Goal: Task Accomplishment & Management: Complete application form

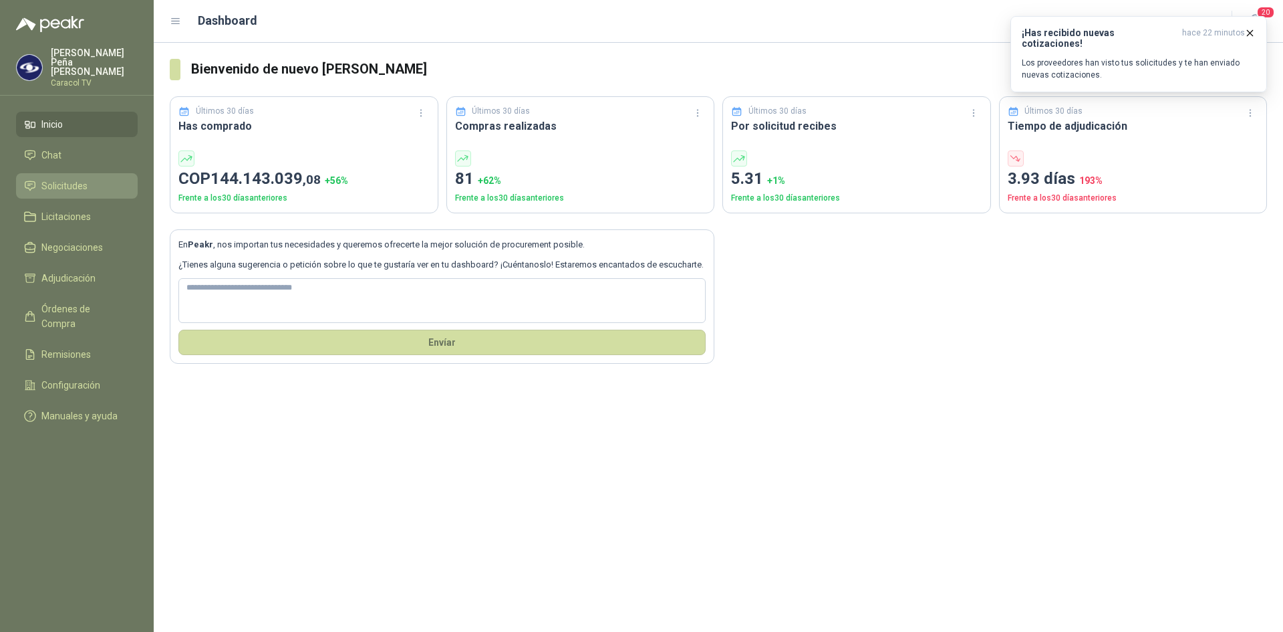
click at [51, 183] on span "Solicitudes" at bounding box center [64, 185] width 46 height 15
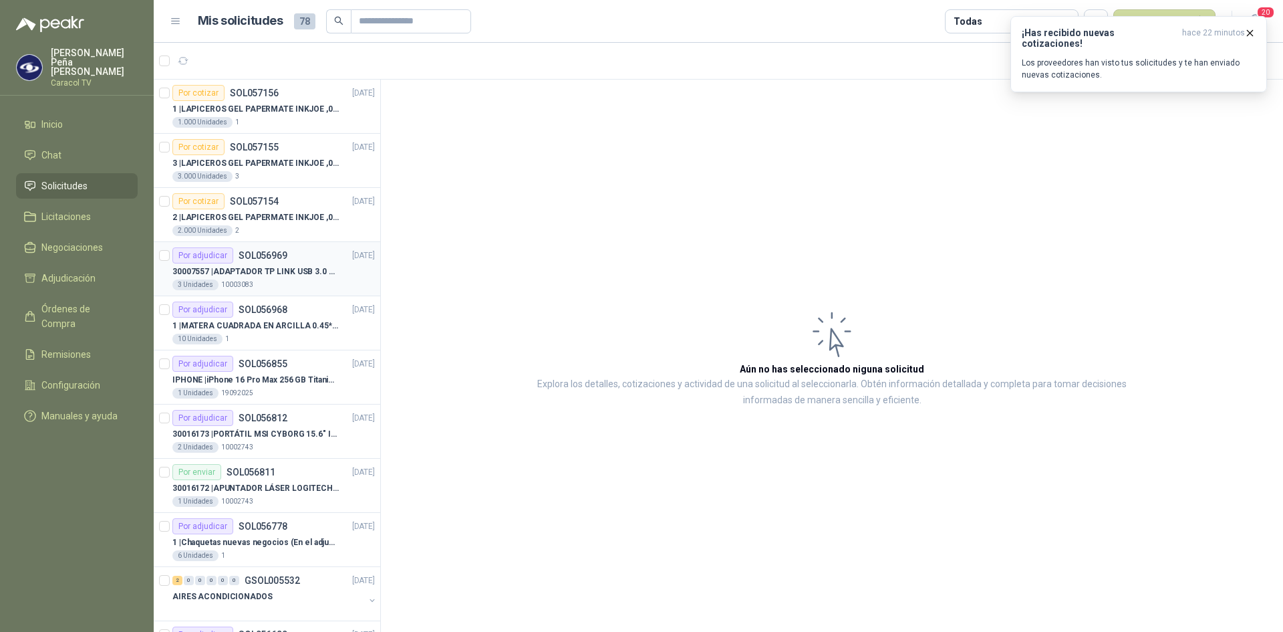
click at [255, 263] on div "30007557 | ADAPTADOR TP LINK USB 3.0 A RJ45 1GB WINDOWS" at bounding box center [273, 271] width 203 height 16
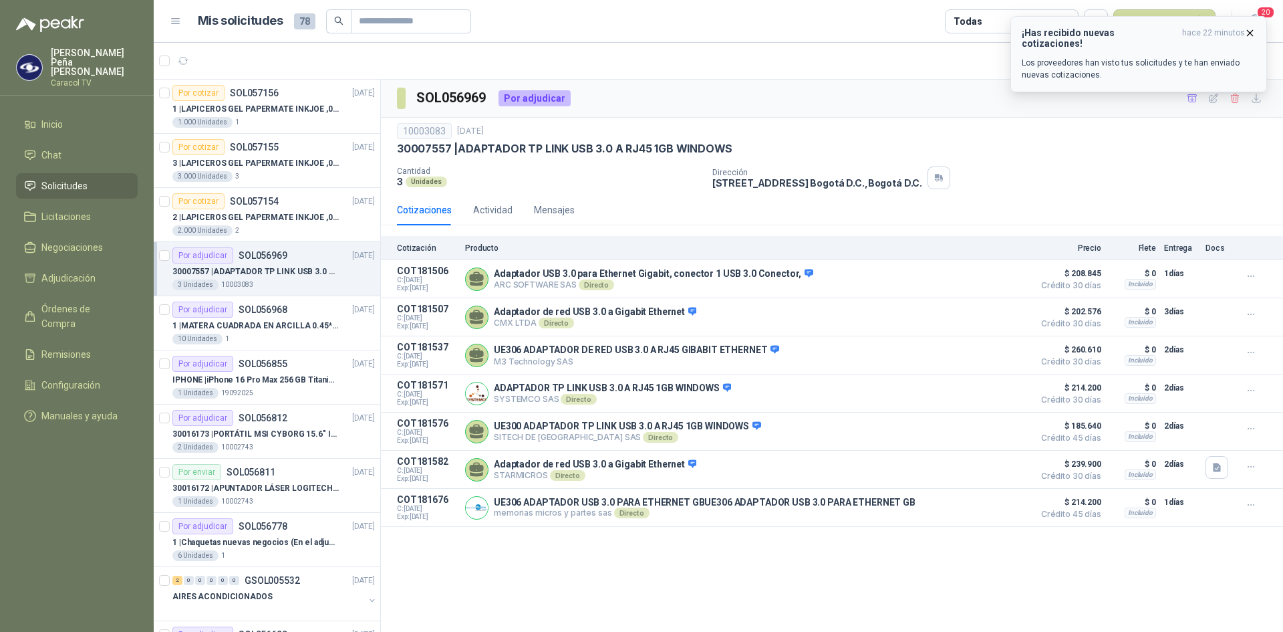
click at [1248, 31] on icon "button" at bounding box center [1250, 32] width 5 height 5
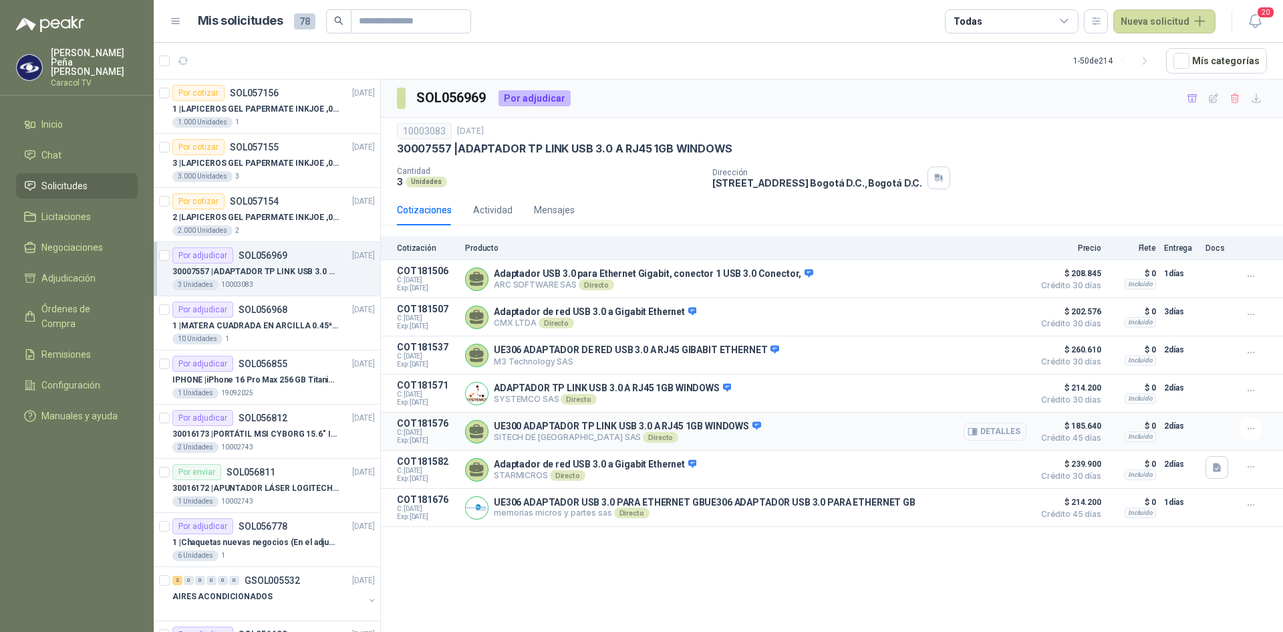
click at [1004, 431] on button "Detalles" at bounding box center [995, 431] width 63 height 18
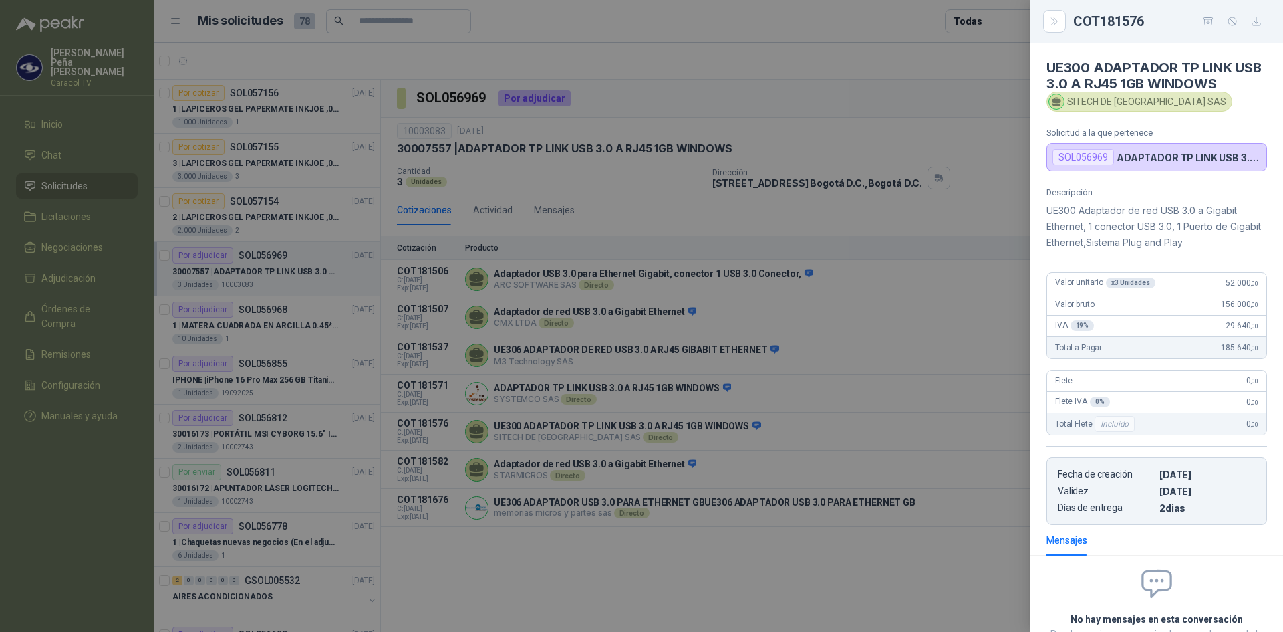
scroll to position [67, 0]
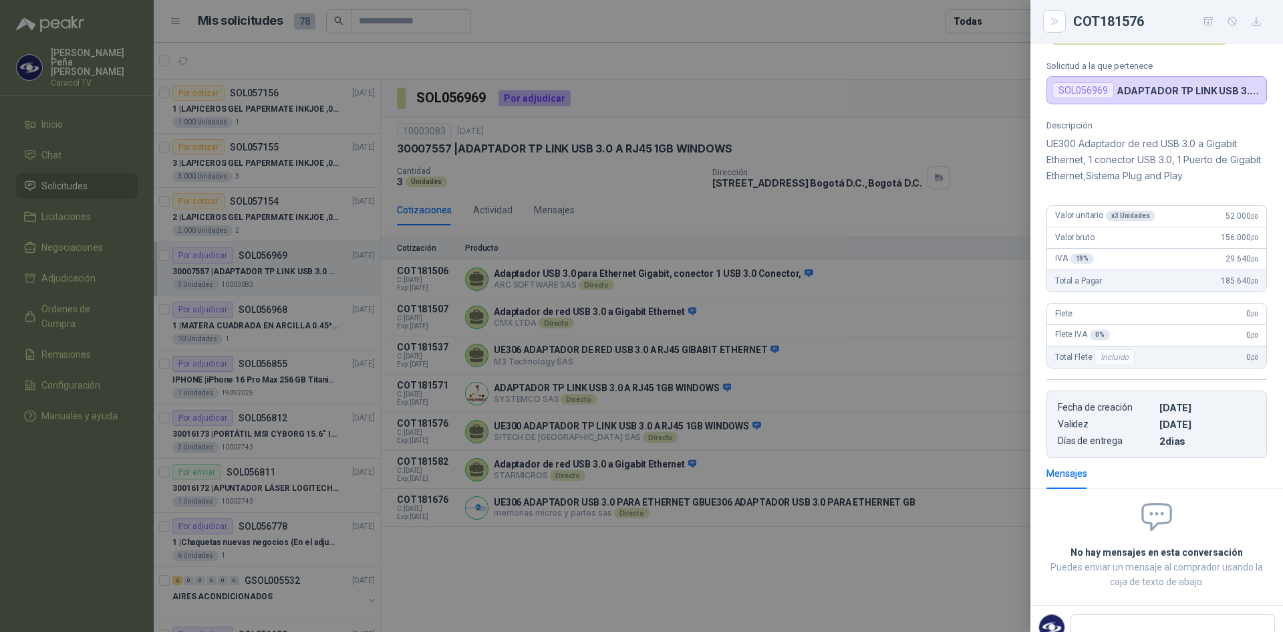
click at [452, 146] on div at bounding box center [641, 316] width 1283 height 632
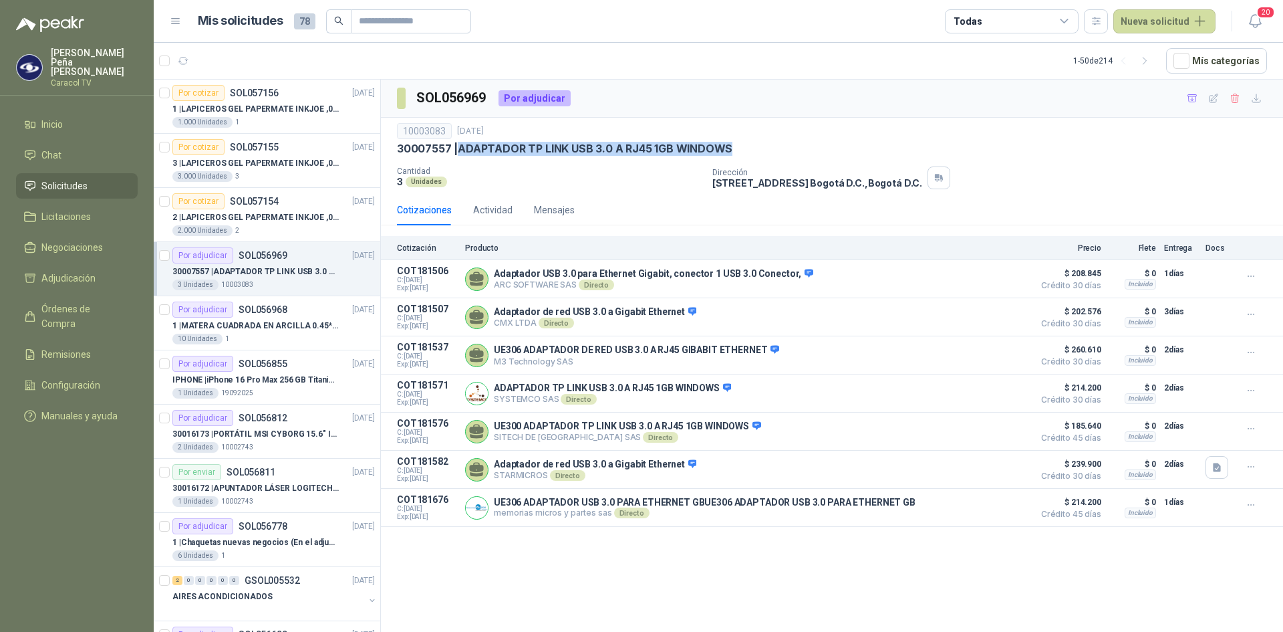
drag, startPoint x: 462, startPoint y: 144, endPoint x: 745, endPoint y: 156, distance: 283.6
click at [745, 156] on div "30007557 | ADAPTADOR TP LINK USB 3.0 A RJ45 1GB WINDOWS" at bounding box center [832, 149] width 870 height 14
copy p "ADAPTADOR TP LINK USB 3.0 A RJ45 1GB WINDOWS"
click at [1251, 100] on icon "button" at bounding box center [1256, 98] width 11 height 11
click at [1191, 98] on icon "button" at bounding box center [1192, 98] width 11 height 11
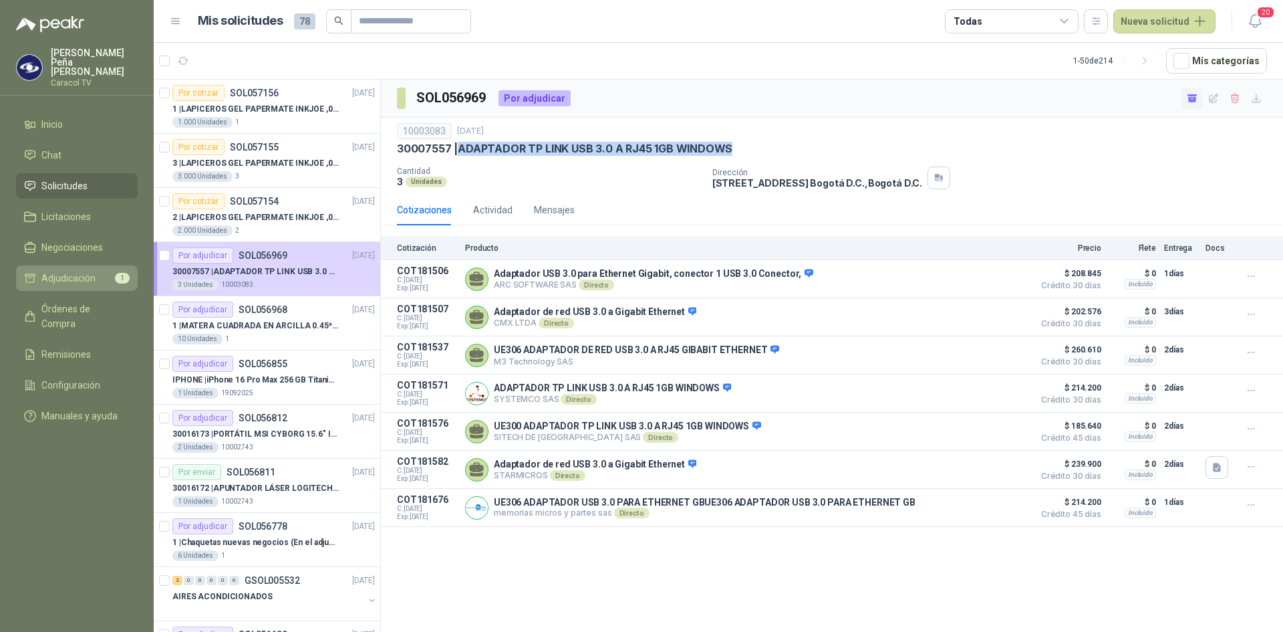
click at [65, 265] on link "Adjudicación 1" at bounding box center [77, 277] width 122 height 25
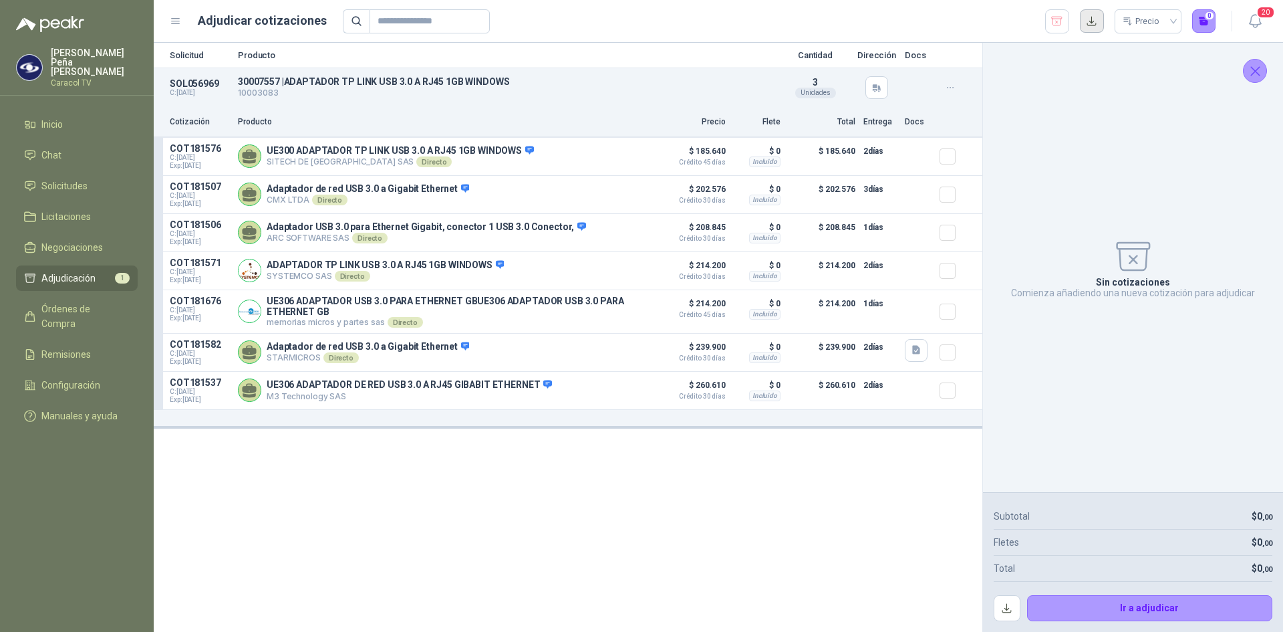
click at [1088, 17] on button "button" at bounding box center [1092, 21] width 24 height 24
click at [1172, 606] on button "Ir a adjudicar" at bounding box center [1150, 608] width 246 height 27
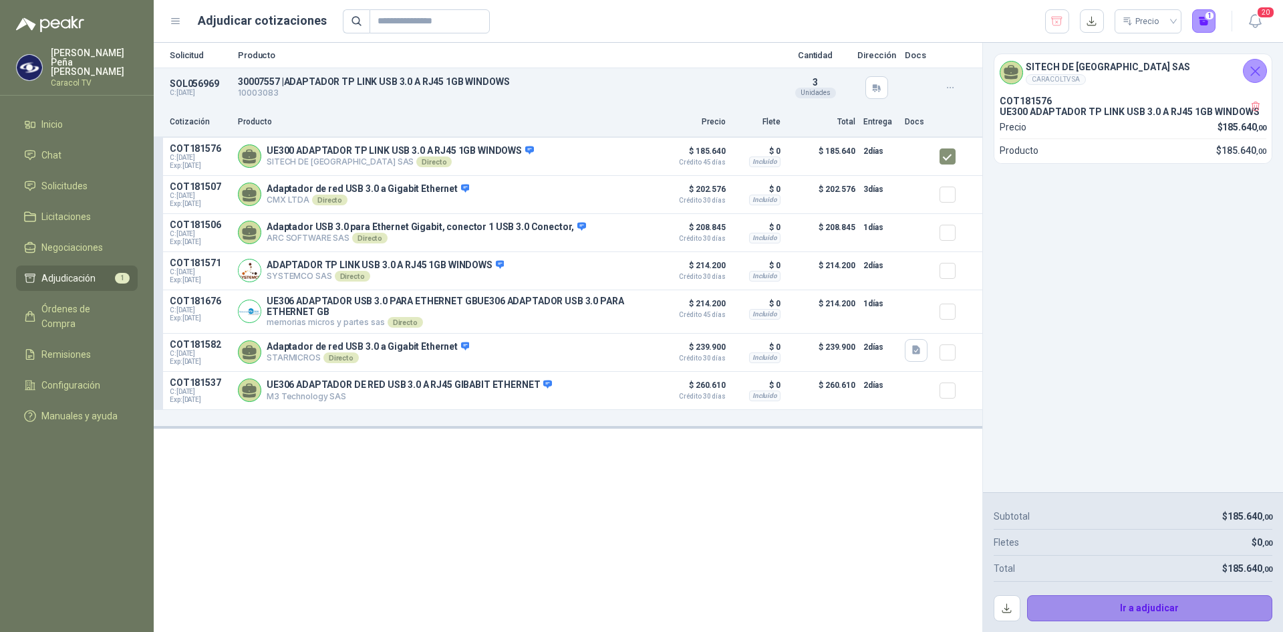
click at [1148, 609] on button "Ir a adjudicar" at bounding box center [1150, 608] width 246 height 27
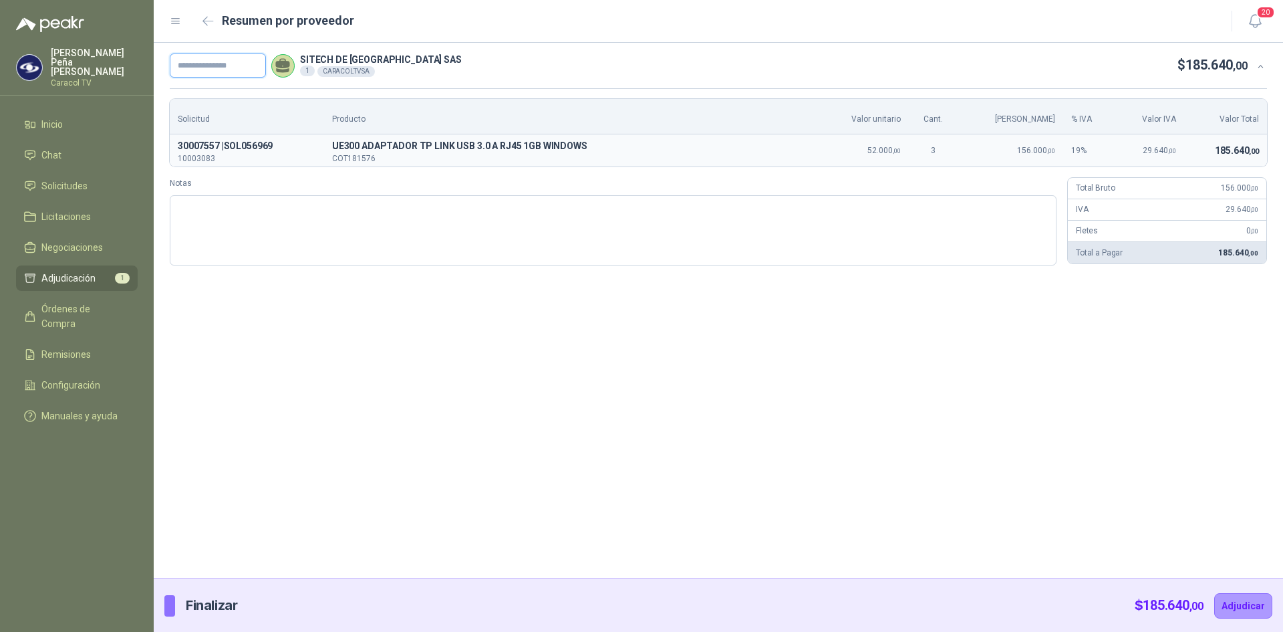
click at [227, 57] on input "text" at bounding box center [218, 65] width 96 height 24
paste input "**********"
type input "**********"
click at [1248, 609] on button "Adjudicar" at bounding box center [1243, 605] width 58 height 25
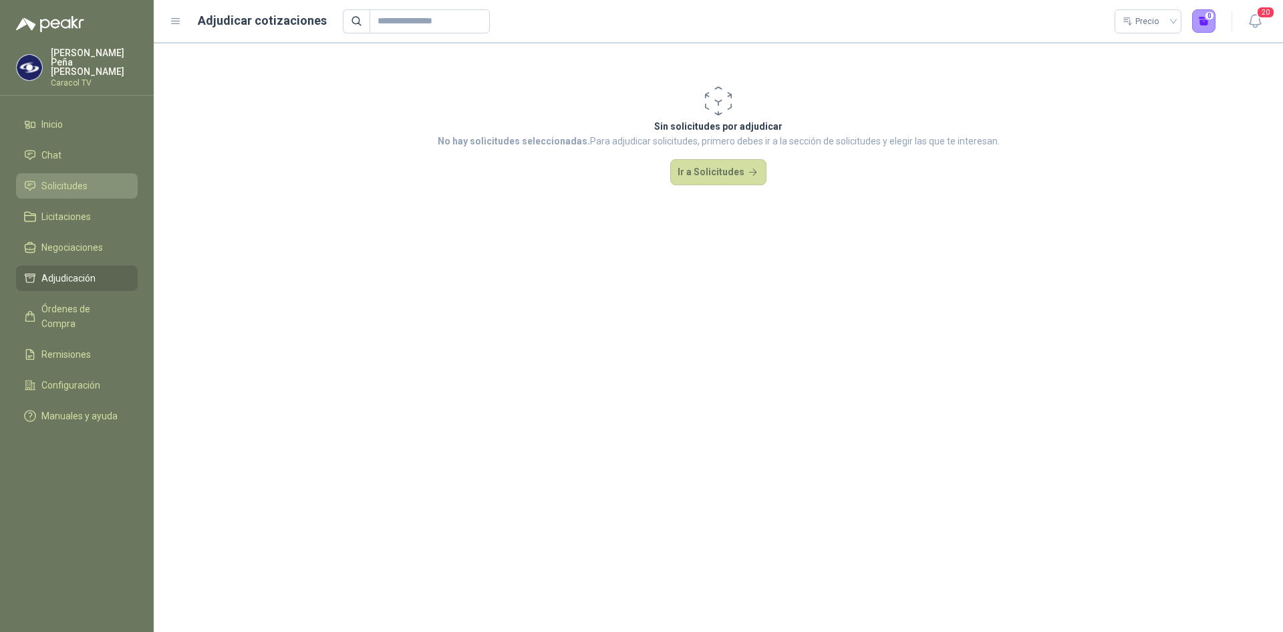
click at [73, 178] on span "Solicitudes" at bounding box center [64, 185] width 46 height 15
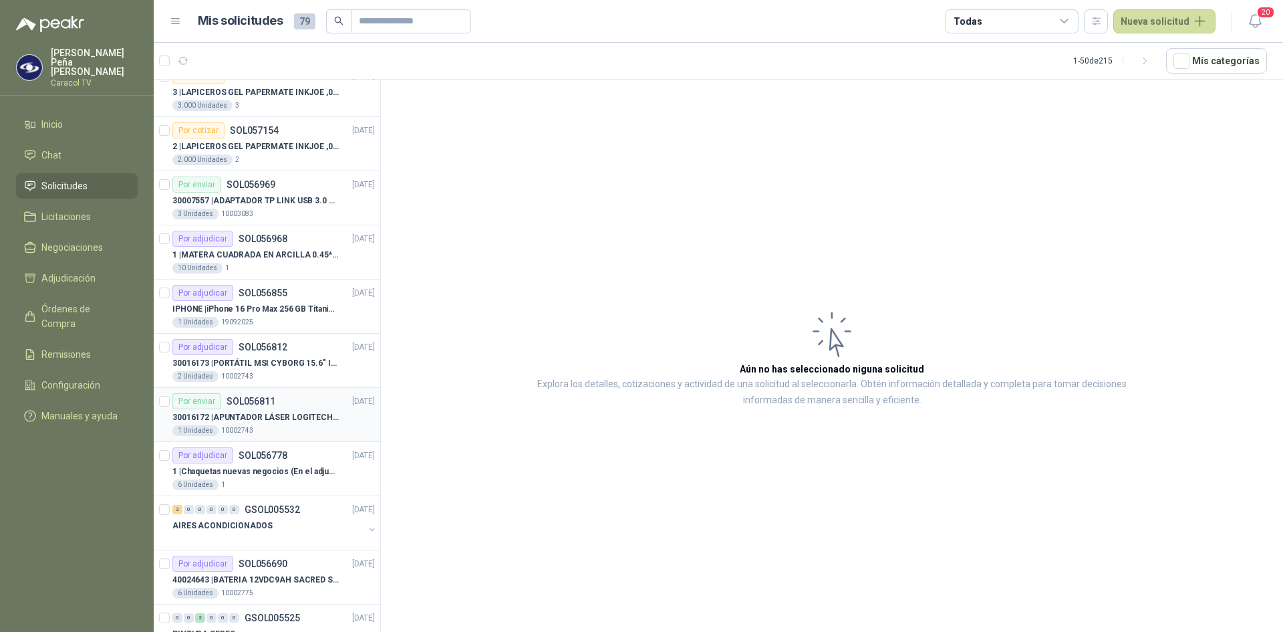
scroll to position [134, 0]
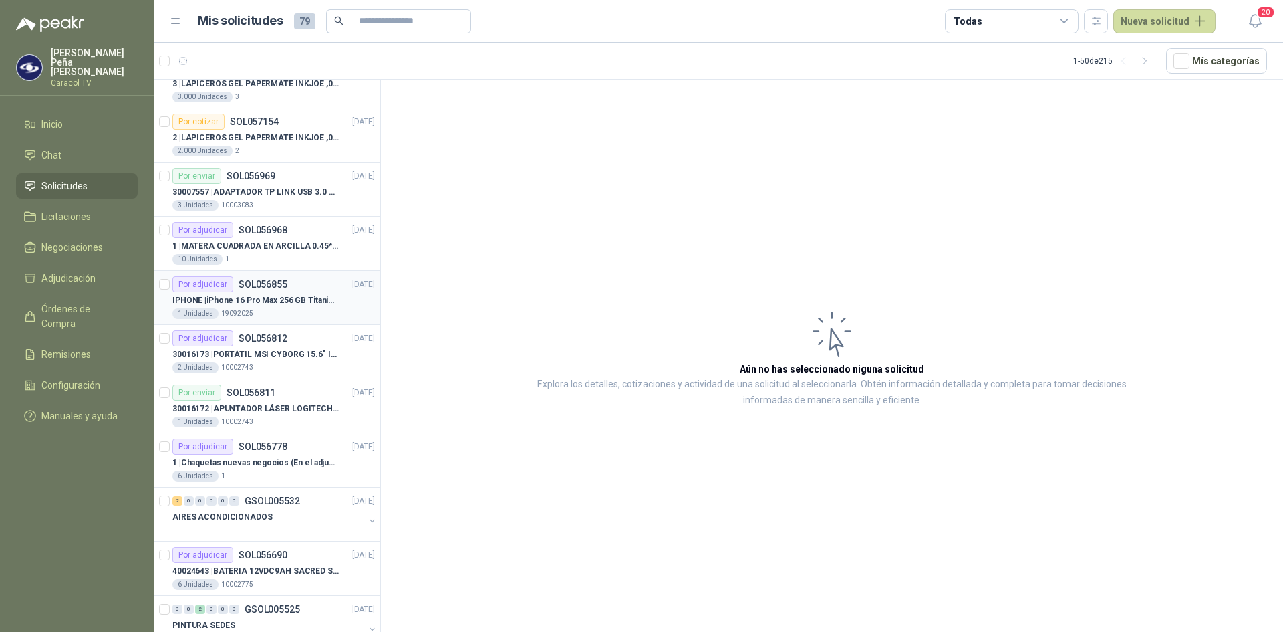
click at [290, 298] on p "IPHONE | iPhone 16 Pro Max 256 GB Titanio Natural" at bounding box center [255, 300] width 166 height 13
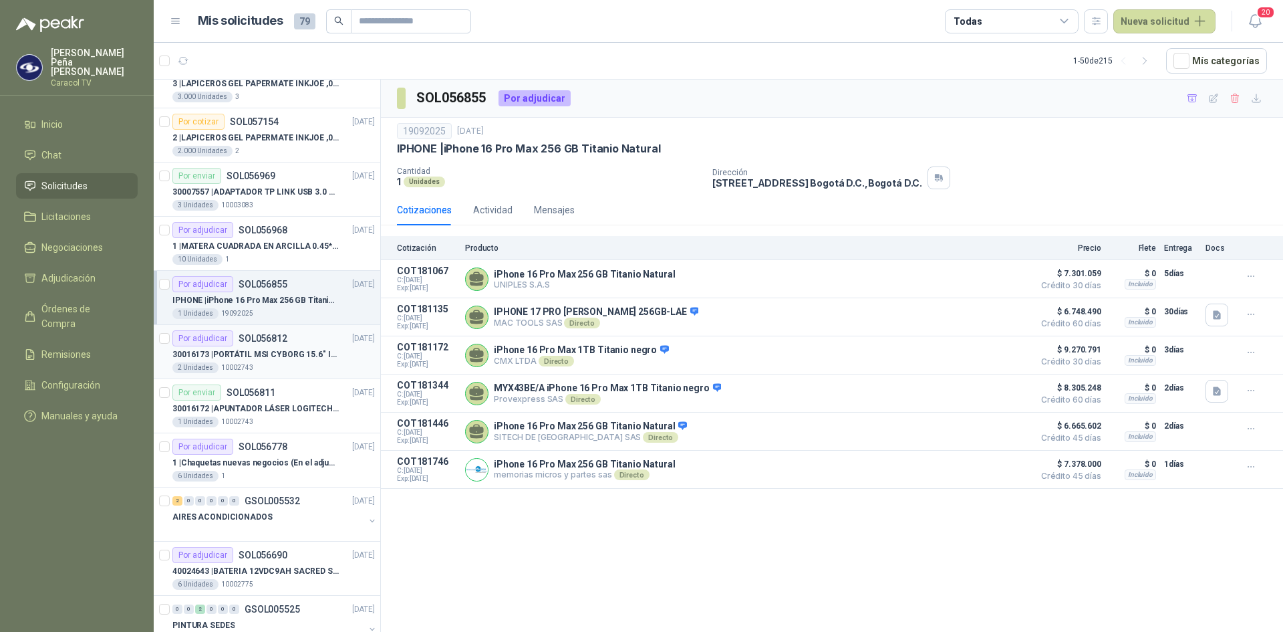
click at [273, 355] on p "30016173 | PORTÁTIL MSI CYBORG 15.6" INTEL I7 RAM 32GB - 1 TB / Nvidia GeForce …" at bounding box center [255, 354] width 166 height 13
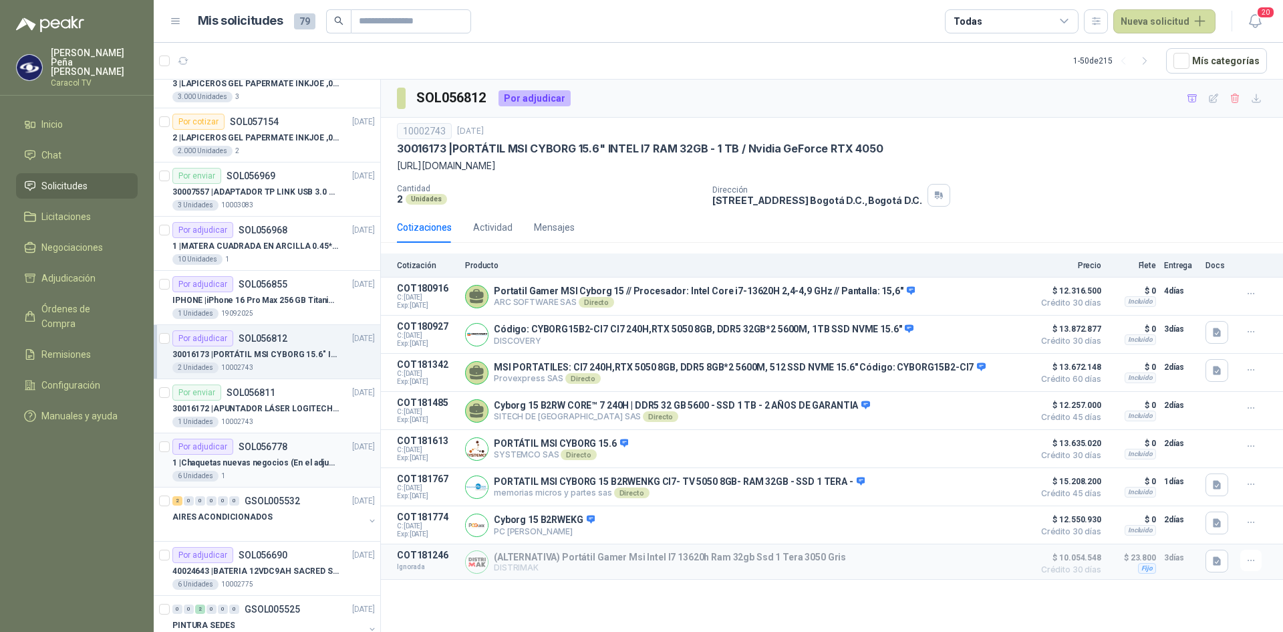
click at [253, 459] on p "1 | Chaquetas nuevas negocios (En el adjunto mas informacion)" at bounding box center [255, 462] width 166 height 13
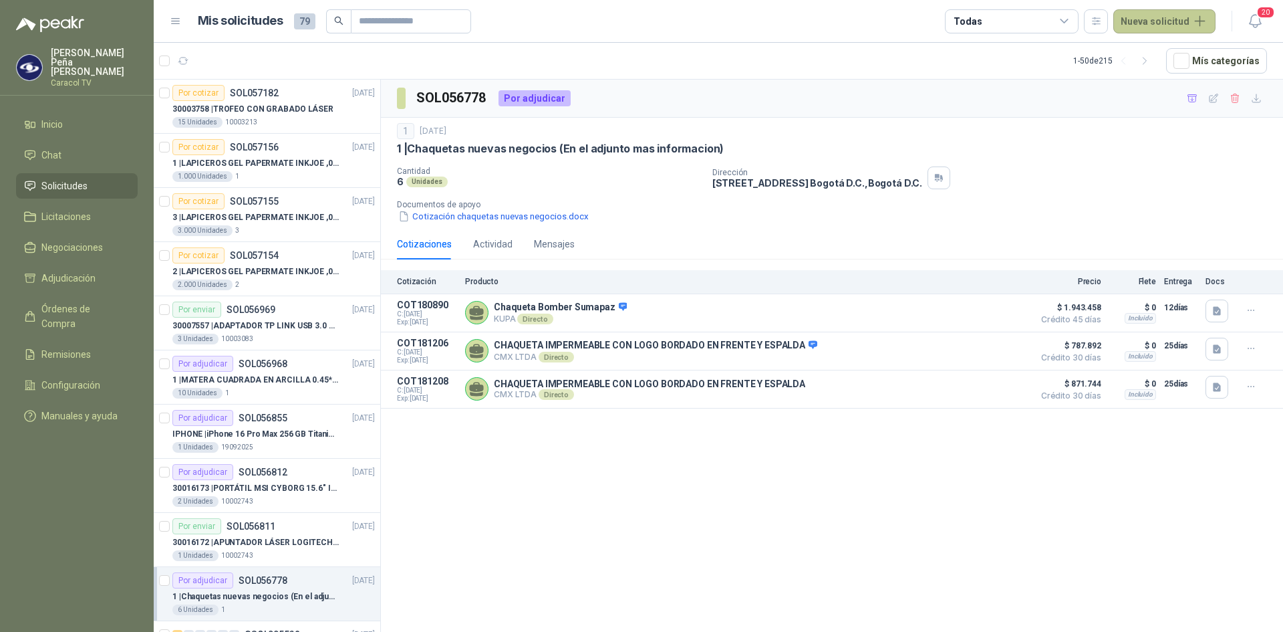
click at [1148, 18] on button "Nueva solicitud" at bounding box center [1164, 21] width 102 height 24
click at [1164, 50] on link "Solicitud" at bounding box center [1180, 53] width 114 height 23
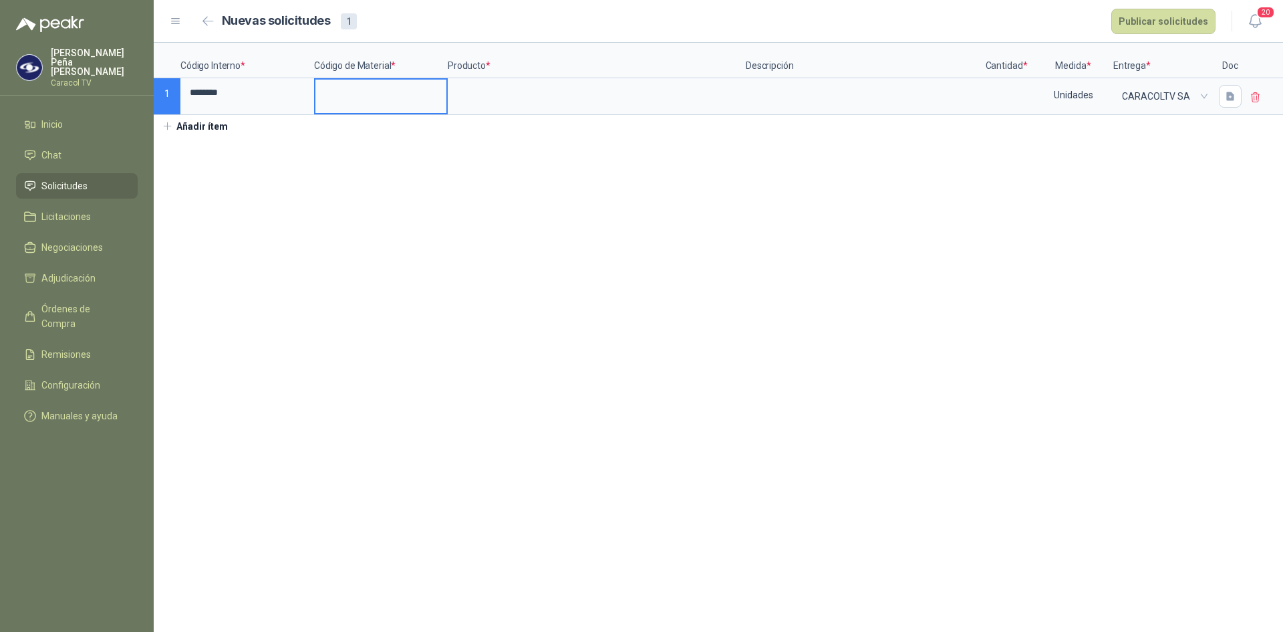
click at [352, 94] on input at bounding box center [380, 93] width 131 height 26
click at [491, 90] on input at bounding box center [596, 93] width 295 height 26
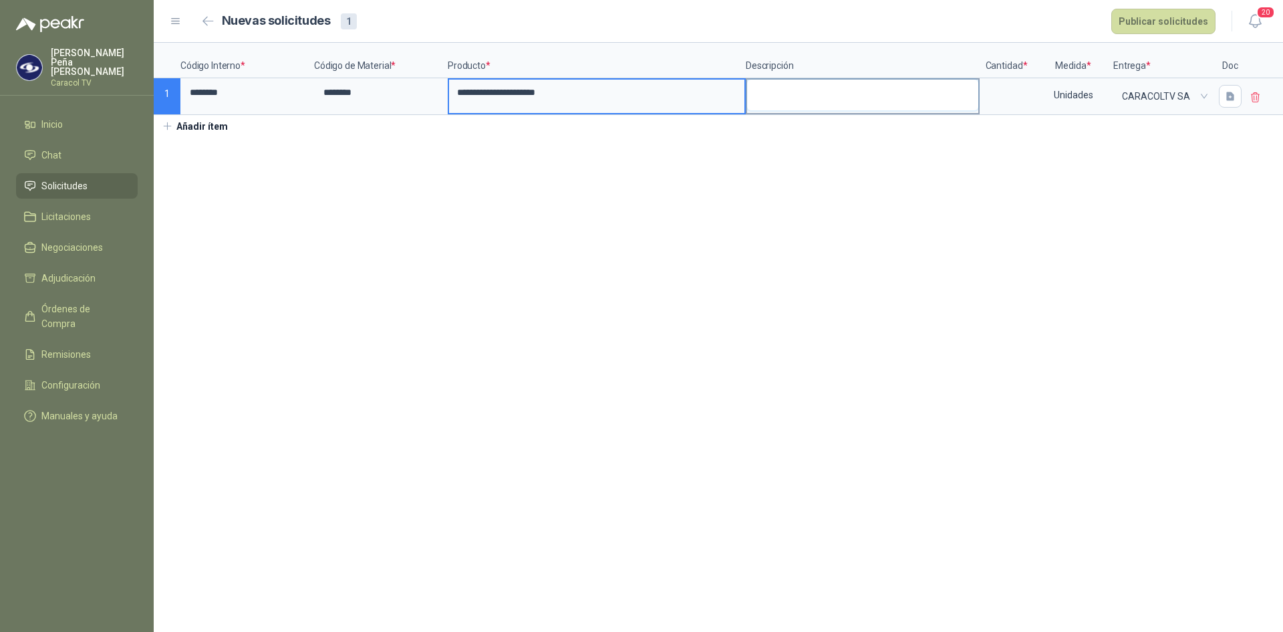
click at [810, 97] on textarea at bounding box center [862, 95] width 231 height 31
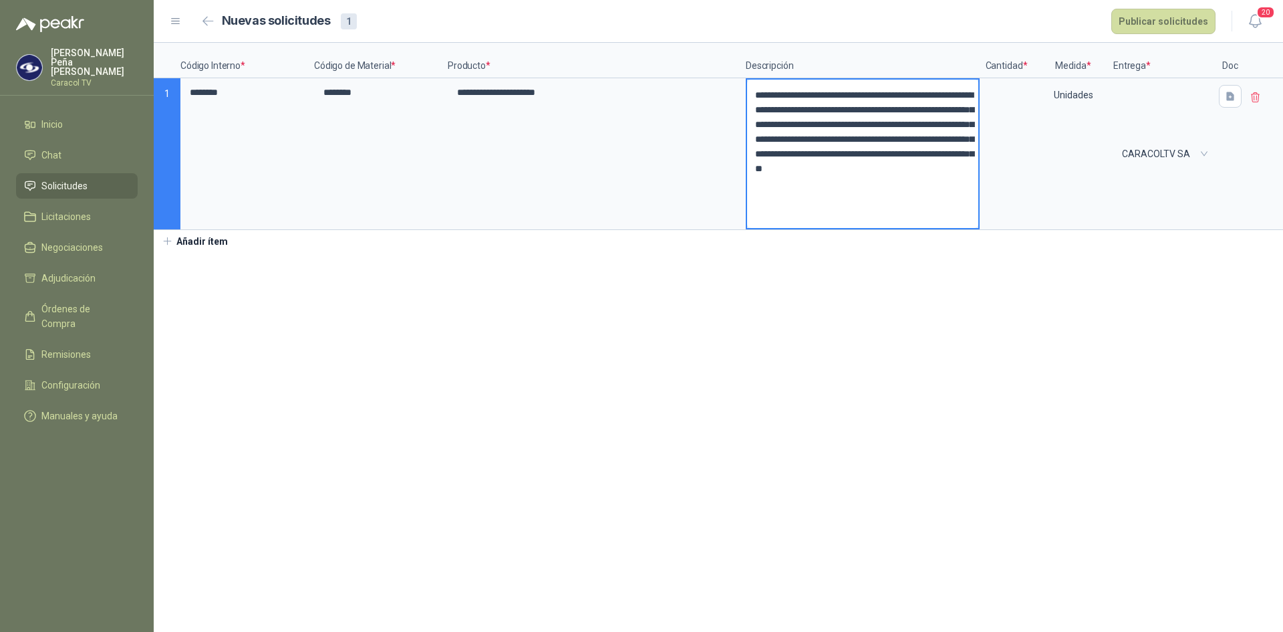
drag, startPoint x: 920, startPoint y: 207, endPoint x: 710, endPoint y: 70, distance: 250.6
click at [710, 70] on div "**********" at bounding box center [718, 136] width 1129 height 187
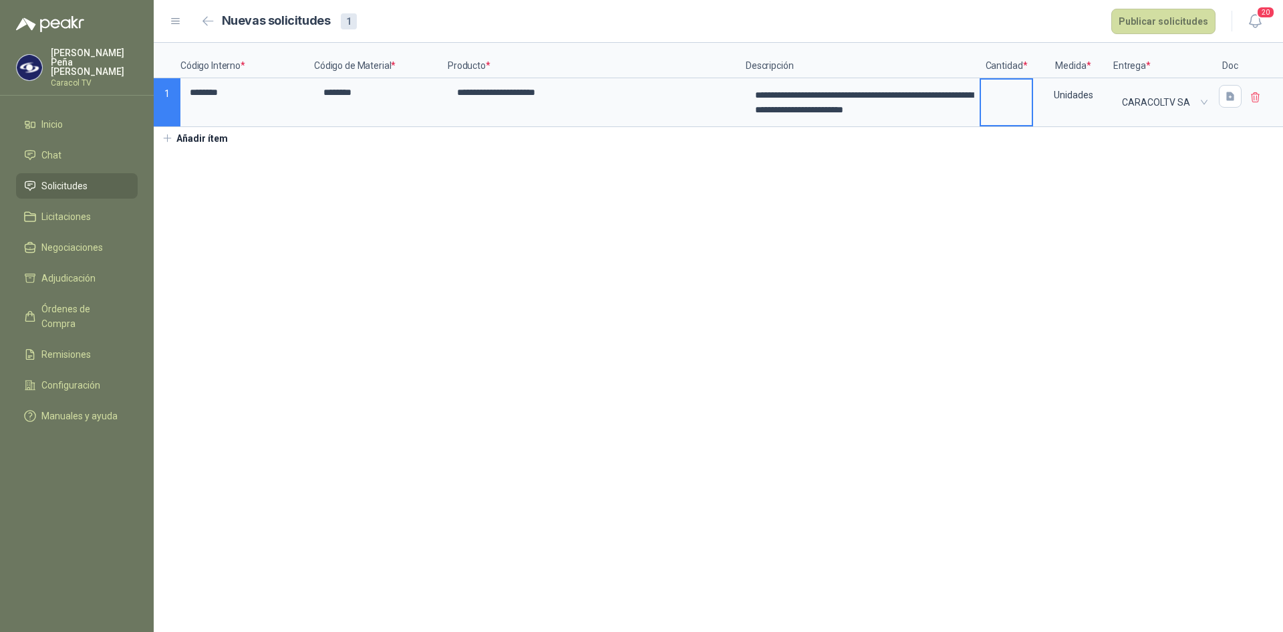
click at [1016, 92] on input at bounding box center [1006, 93] width 51 height 26
type input "*"
click at [960, 192] on section "**********" at bounding box center [718, 337] width 1129 height 589
click at [1182, 25] on button "Publicar solicitudes" at bounding box center [1163, 21] width 104 height 25
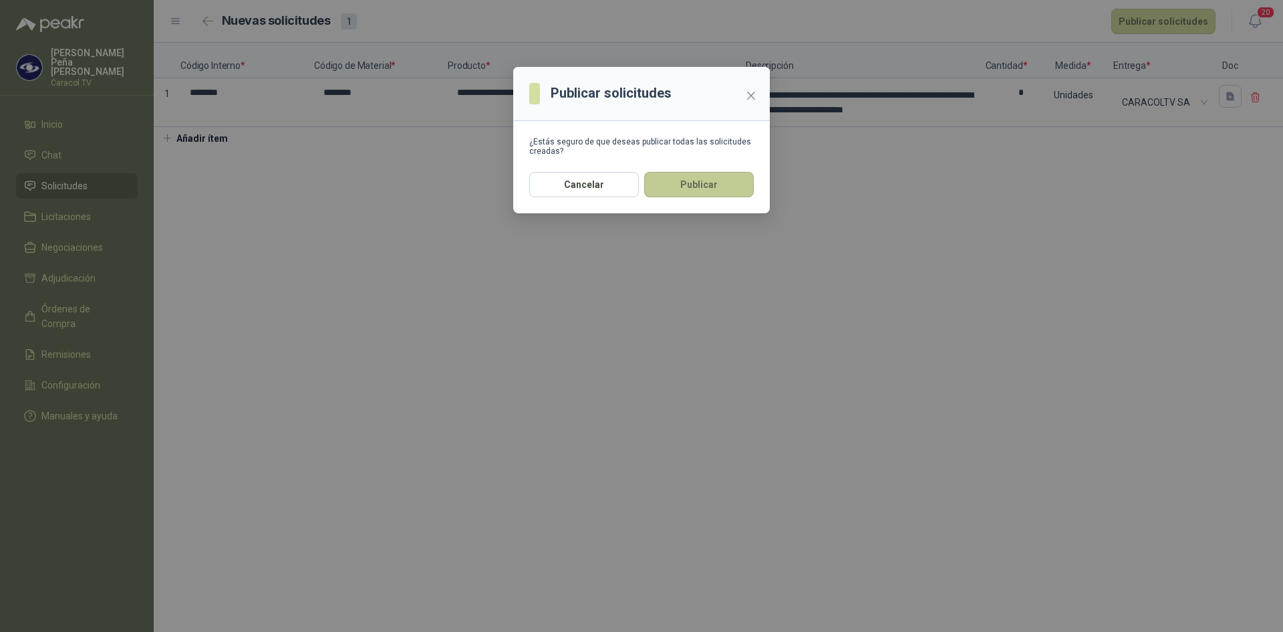
click at [709, 181] on button "Publicar" at bounding box center [699, 184] width 110 height 25
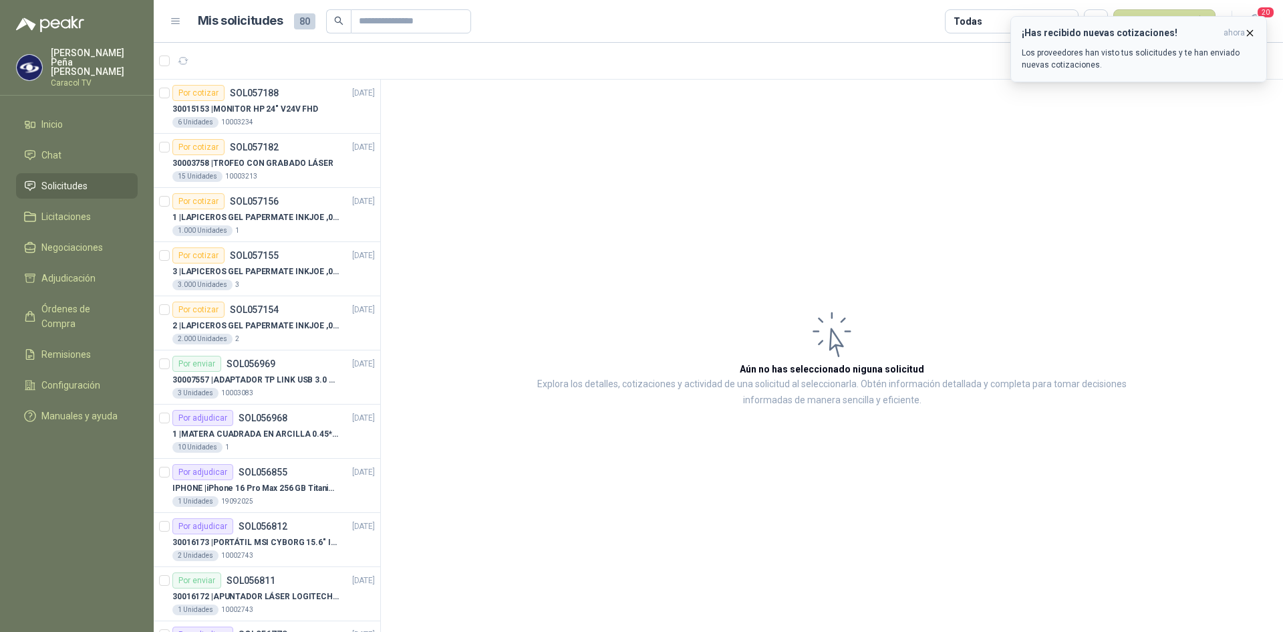
click at [1248, 32] on icon "button" at bounding box center [1249, 32] width 11 height 11
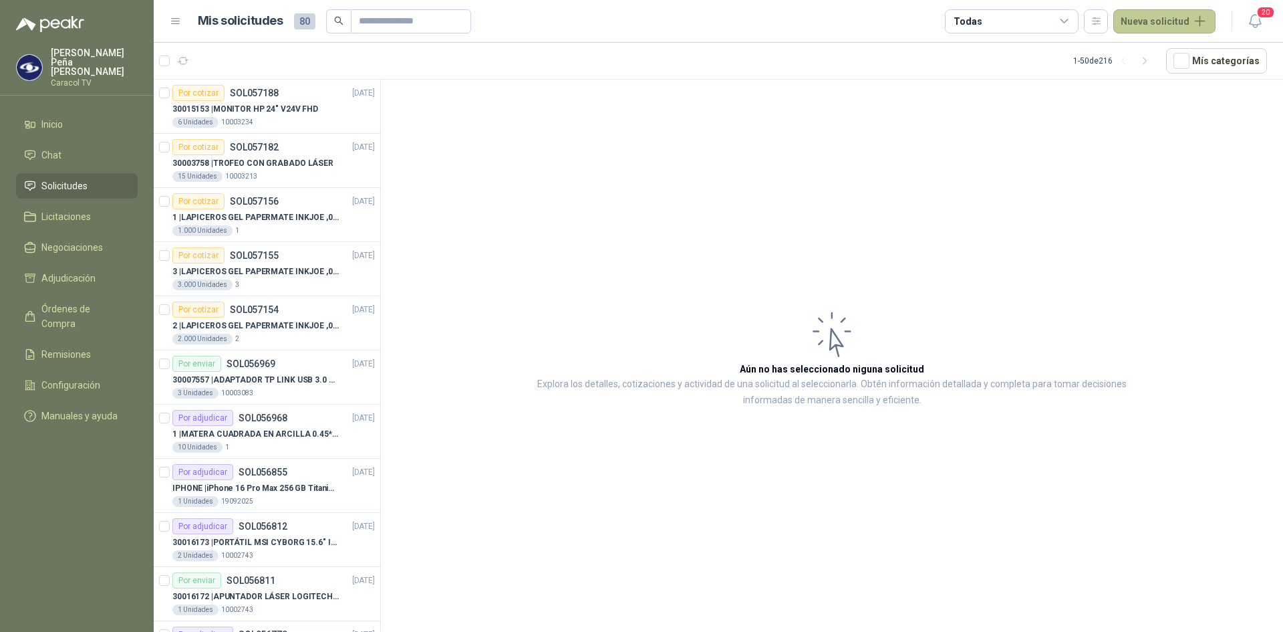
click at [1184, 18] on button "Nueva solicitud" at bounding box center [1164, 21] width 102 height 24
click at [1159, 76] on link "Solicitud grupal" at bounding box center [1180, 76] width 114 height 23
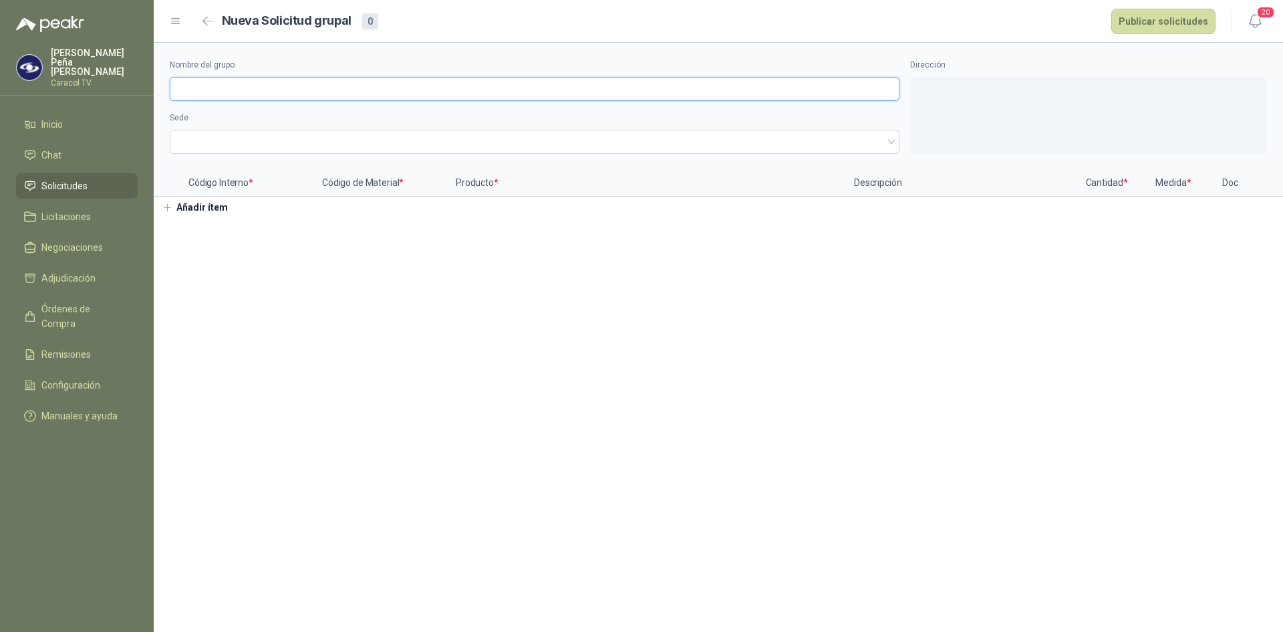
click at [227, 90] on input "Nombre del grupo" at bounding box center [535, 89] width 730 height 24
type input "**********"
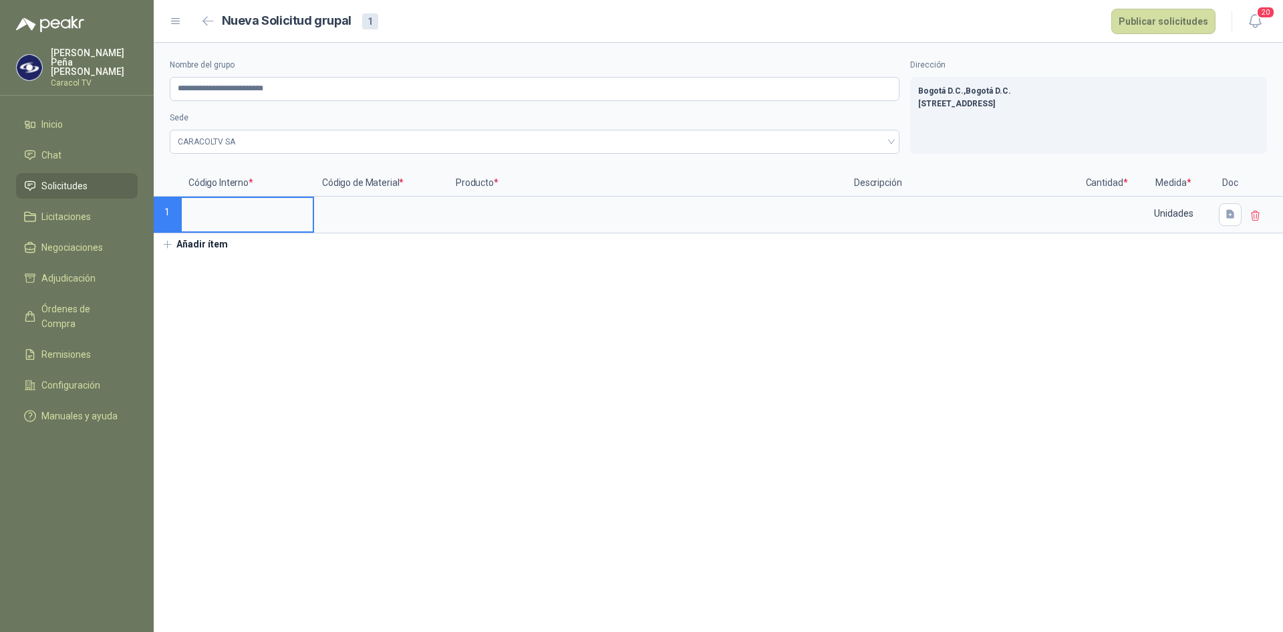
click at [219, 215] on input at bounding box center [247, 211] width 131 height 26
click at [314, 213] on div at bounding box center [381, 214] width 134 height 37
click at [345, 221] on input at bounding box center [380, 211] width 131 height 26
drag, startPoint x: 249, startPoint y: 211, endPoint x: 143, endPoint y: 201, distance: 106.1
click at [143, 201] on div "**********" at bounding box center [641, 316] width 1283 height 632
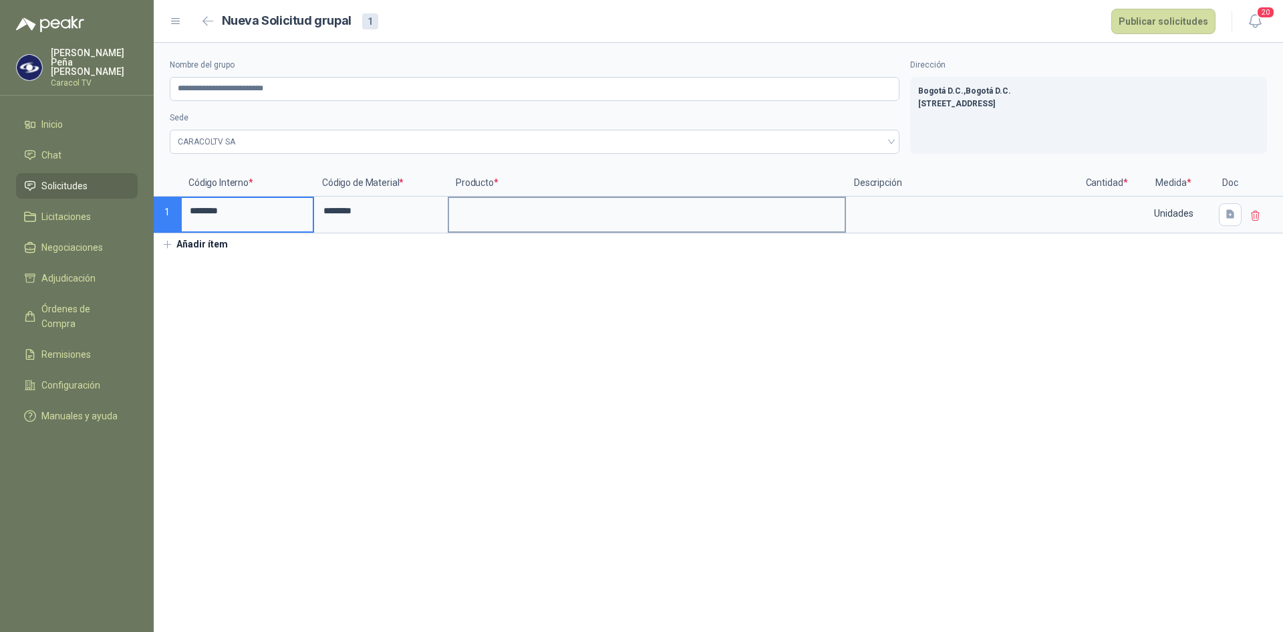
click at [488, 211] on input at bounding box center [647, 211] width 396 height 26
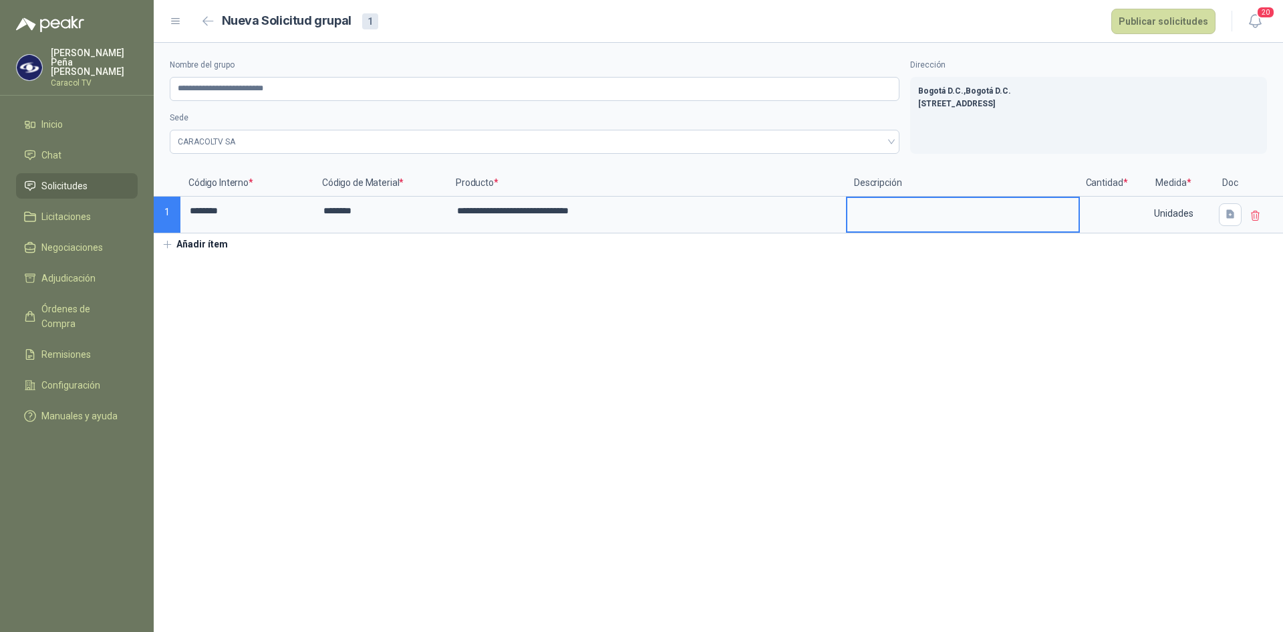
click at [900, 220] on textarea at bounding box center [962, 213] width 231 height 31
click at [1139, 206] on div "Unidades" at bounding box center [1174, 213] width 78 height 31
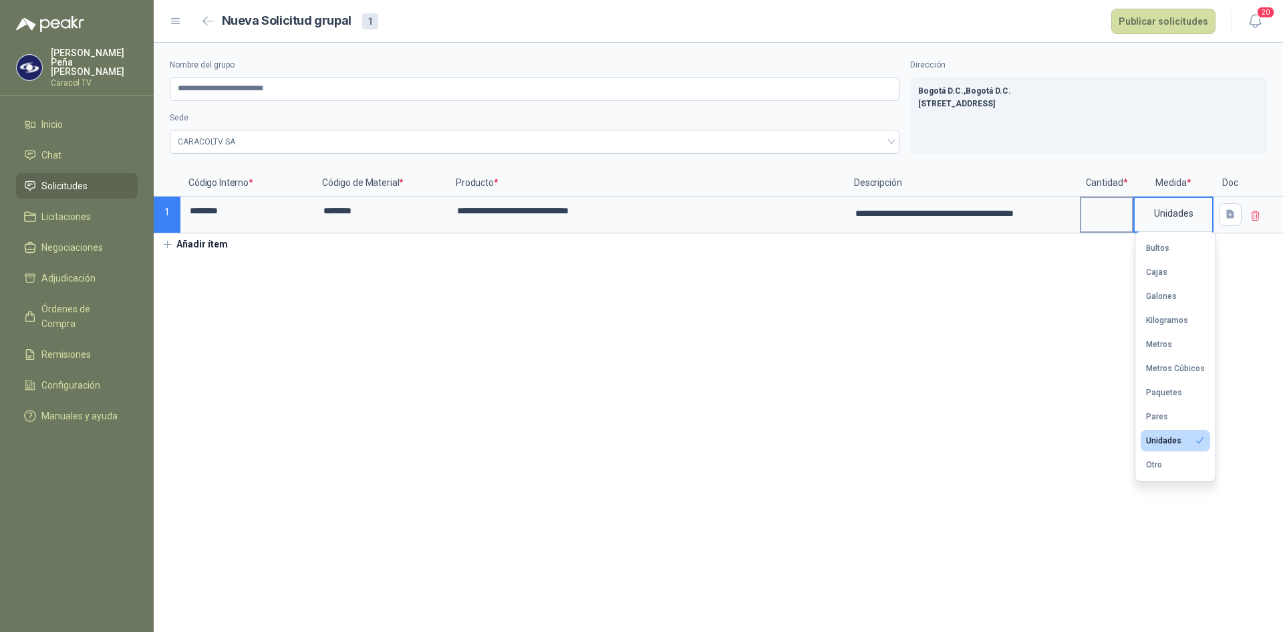
click at [1109, 209] on input at bounding box center [1106, 211] width 51 height 26
type input "*"
click at [177, 245] on button "Añadir ítem" at bounding box center [195, 244] width 82 height 23
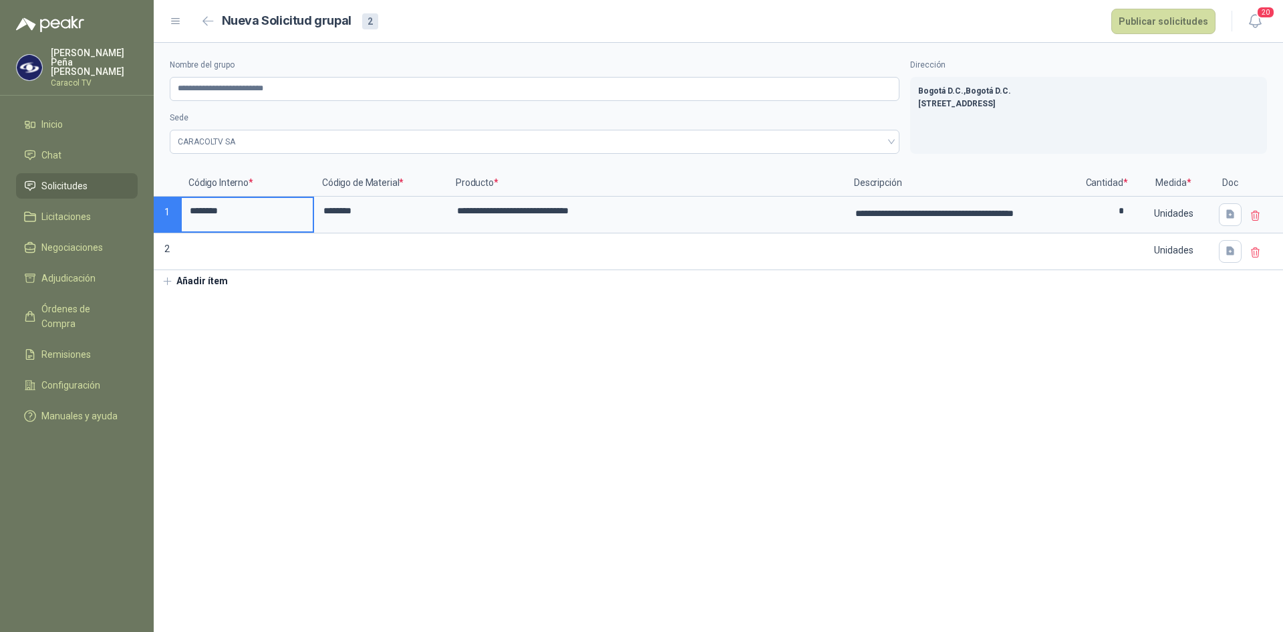
drag, startPoint x: 204, startPoint y: 213, endPoint x: 173, endPoint y: 213, distance: 30.7
click at [173, 213] on div "**********" at bounding box center [718, 220] width 1129 height 100
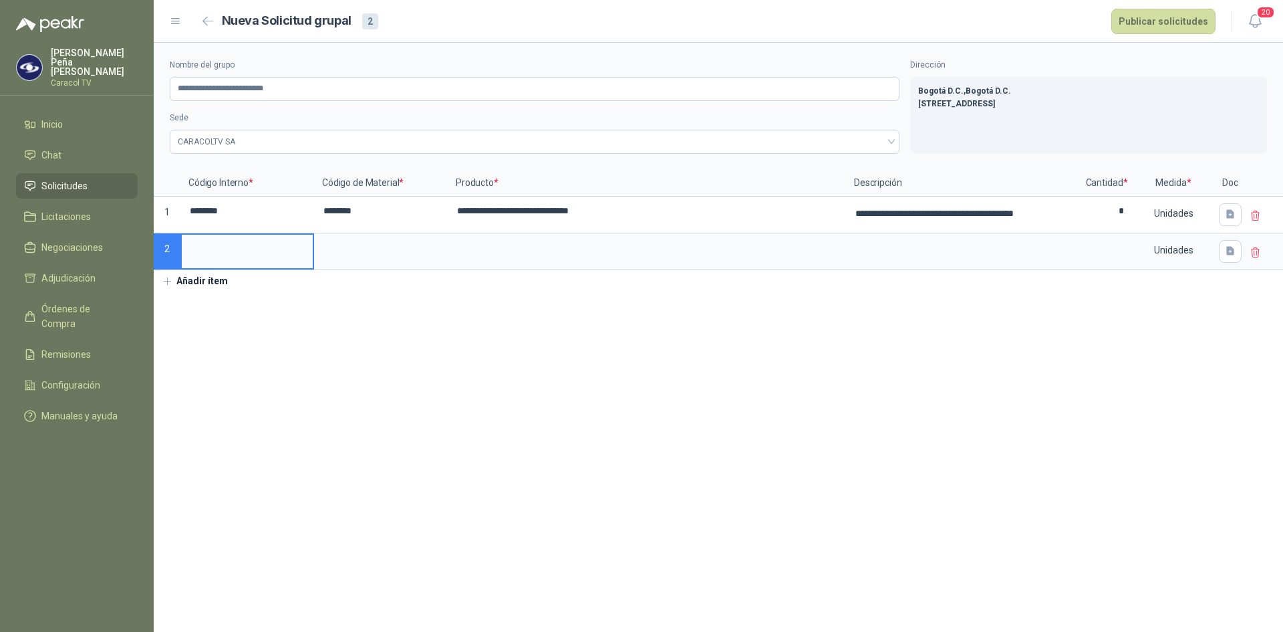
click at [219, 245] on input at bounding box center [247, 248] width 131 height 26
click at [342, 256] on input at bounding box center [380, 248] width 131 height 26
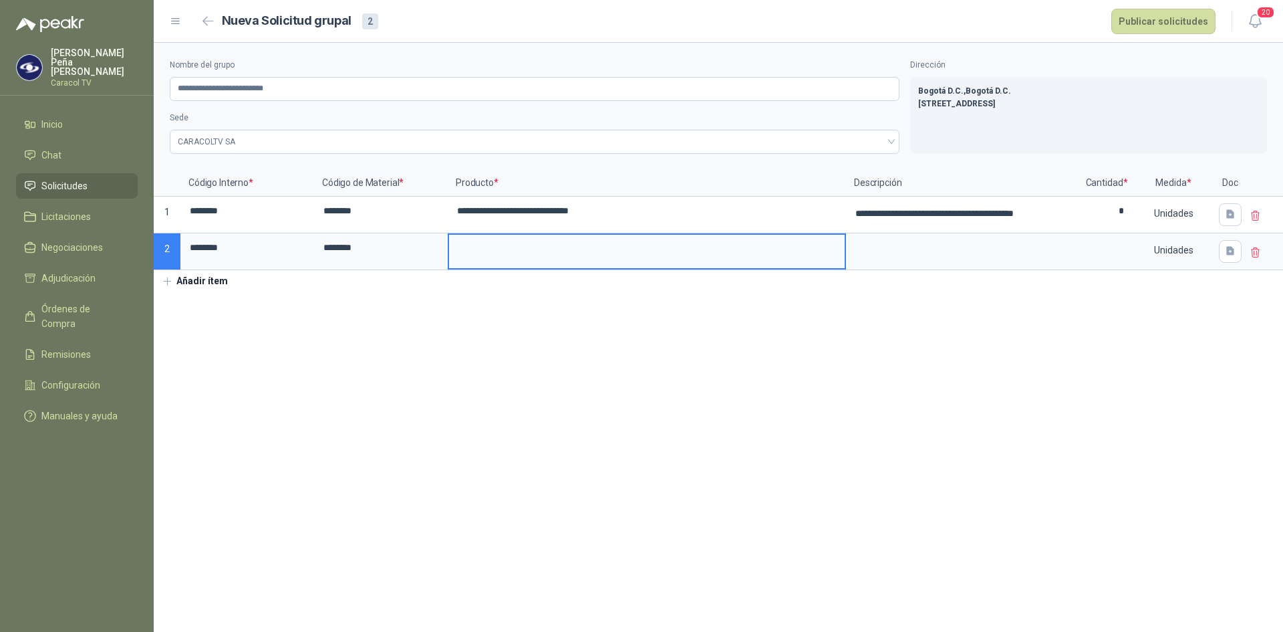
click at [521, 247] on input at bounding box center [647, 248] width 396 height 26
click at [751, 251] on input "**********" at bounding box center [647, 248] width 396 height 26
click at [919, 241] on textarea at bounding box center [962, 250] width 231 height 31
click at [622, 247] on input "**********" at bounding box center [647, 248] width 396 height 26
type input "**********"
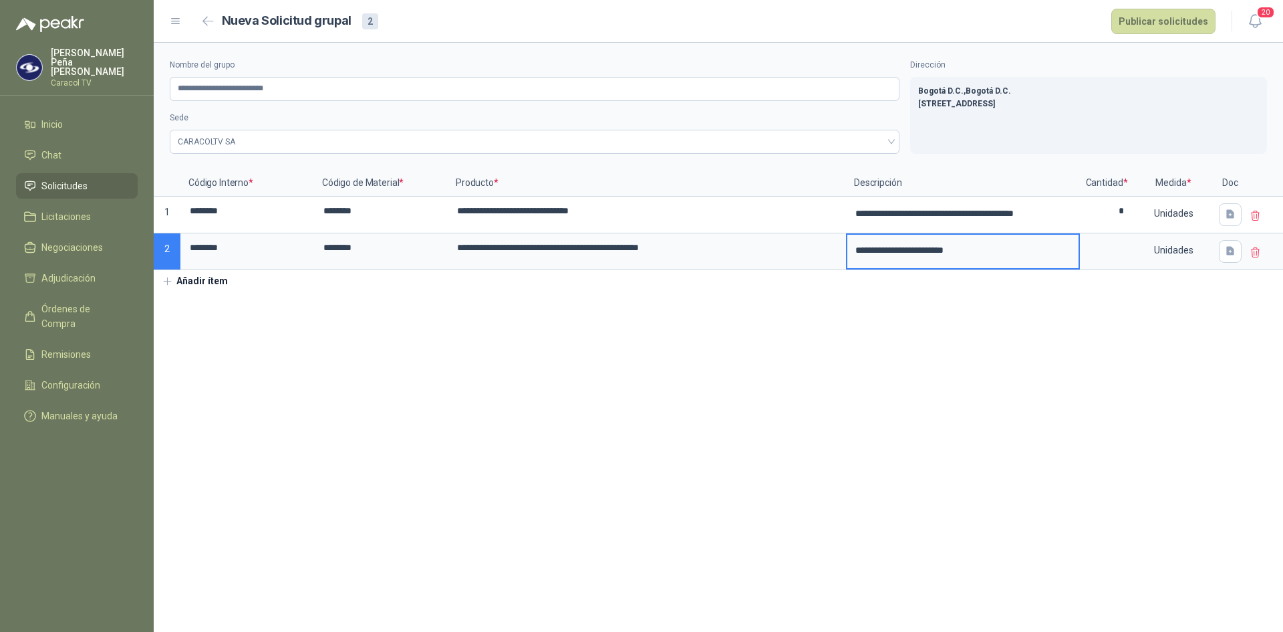
drag, startPoint x: 1002, startPoint y: 253, endPoint x: 847, endPoint y: 252, distance: 155.1
click at [847, 252] on div "**********" at bounding box center [963, 251] width 234 height 37
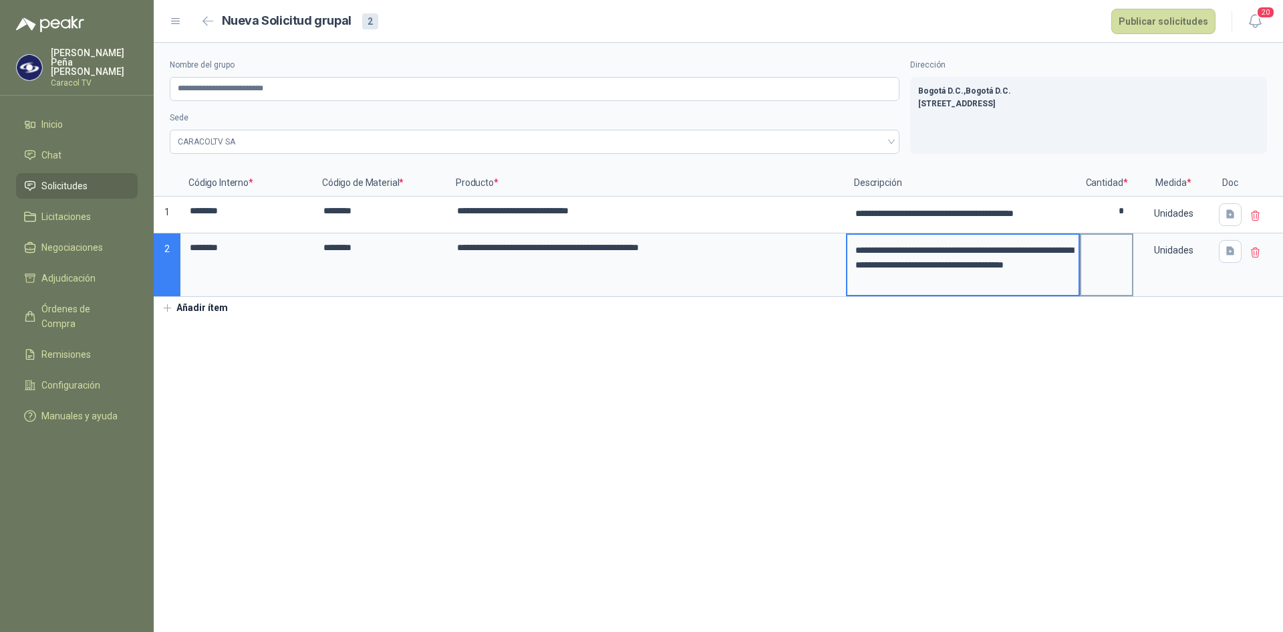
click at [1125, 262] on label at bounding box center [1106, 265] width 51 height 60
click at [845, 261] on input "**********" at bounding box center [647, 248] width 396 height 26
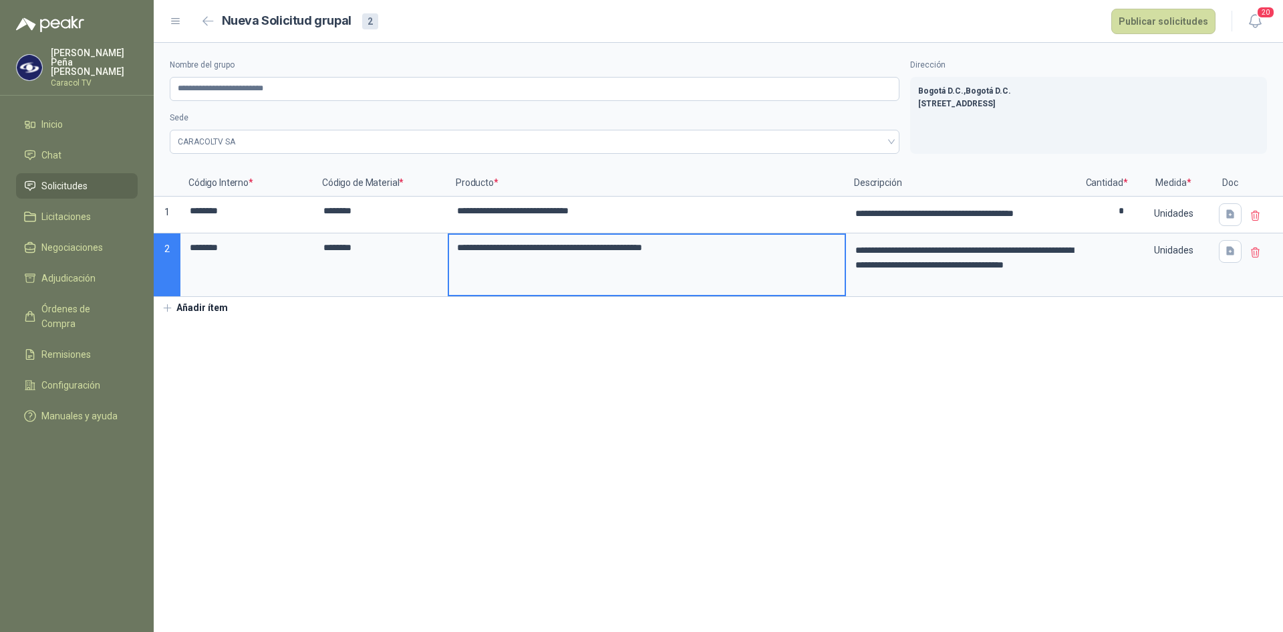
type input "**********"
click at [1111, 259] on input at bounding box center [1106, 248] width 51 height 26
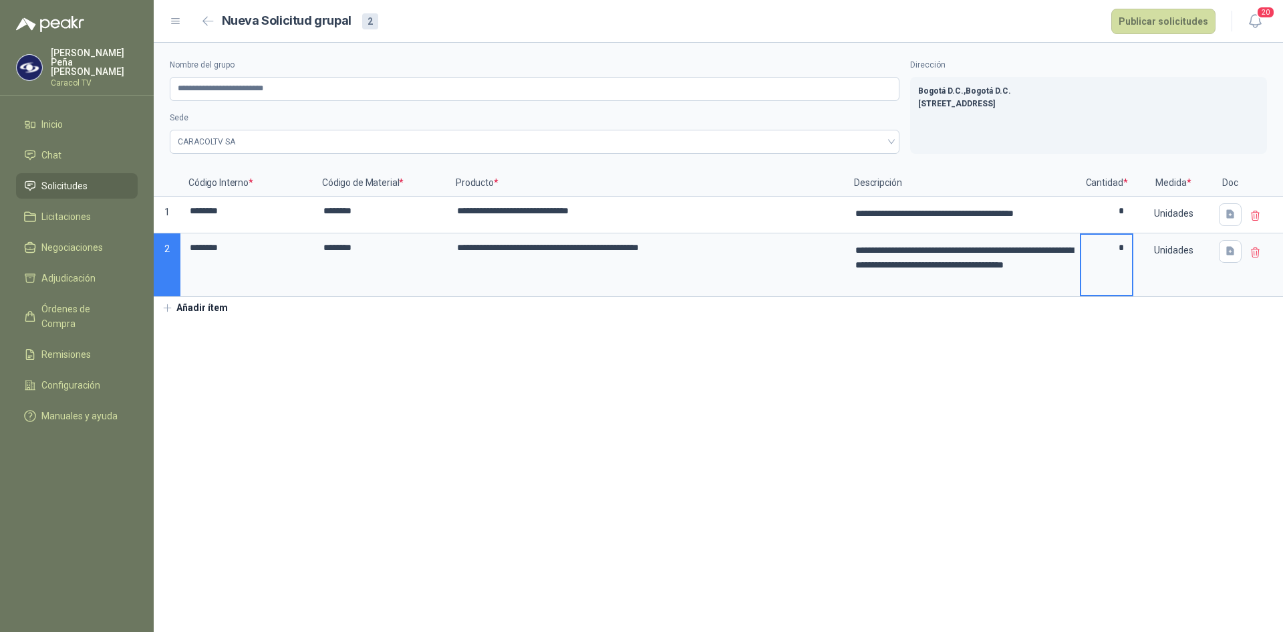
type input "*"
click at [1145, 353] on section "**********" at bounding box center [718, 337] width 1129 height 589
click at [1142, 20] on button "Publicar solicitudes" at bounding box center [1163, 21] width 104 height 25
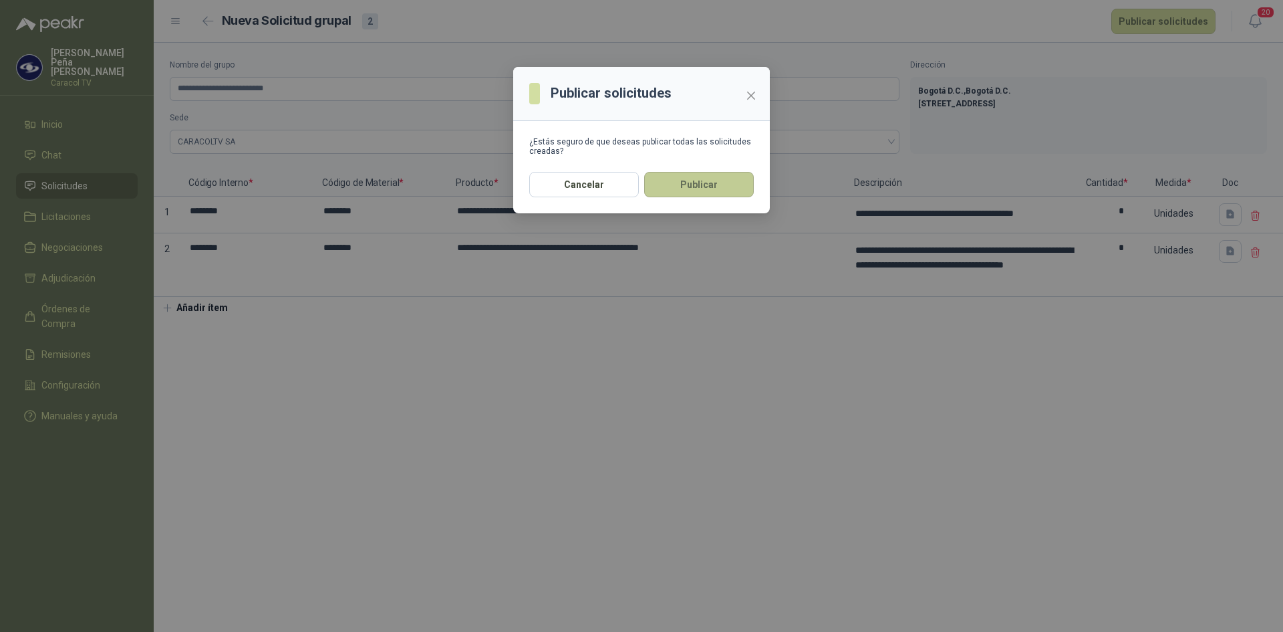
click at [690, 186] on button "Publicar" at bounding box center [699, 184] width 110 height 25
